Goal: Check status: Check status

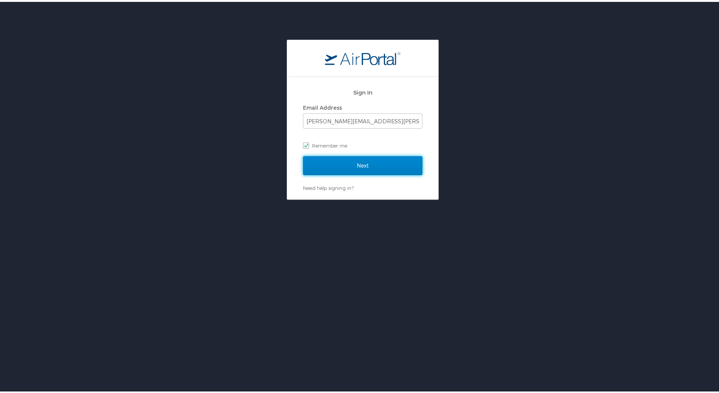
click at [344, 163] on input "Next" at bounding box center [362, 163] width 119 height 19
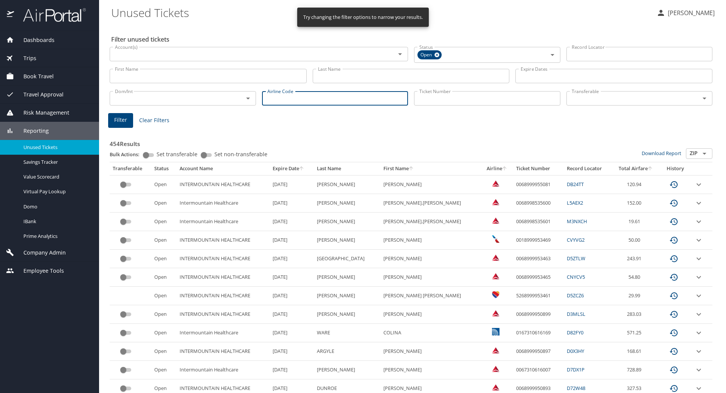
click at [302, 99] on input "Airline Code" at bounding box center [335, 98] width 146 height 14
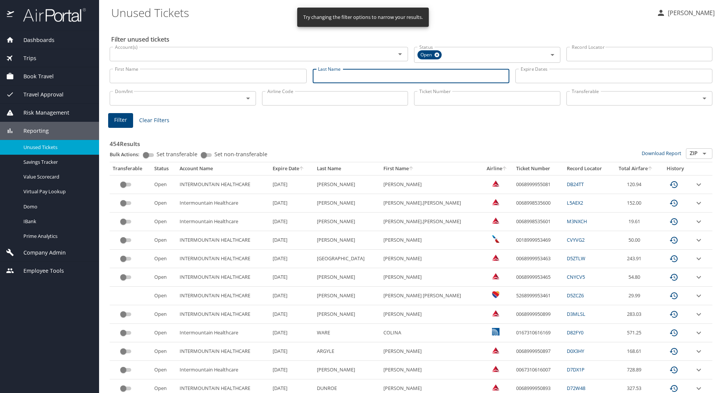
click at [322, 79] on input "Last Name" at bounding box center [411, 76] width 197 height 14
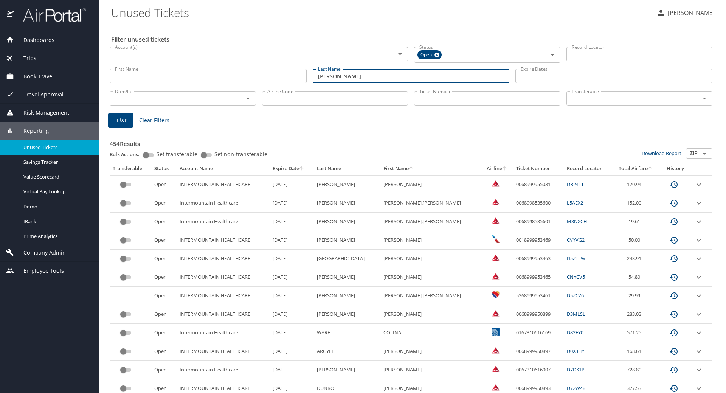
type input "cowley"
click at [121, 119] on span "Filter" at bounding box center [120, 119] width 13 height 9
